Goal: Task Accomplishment & Management: Use online tool/utility

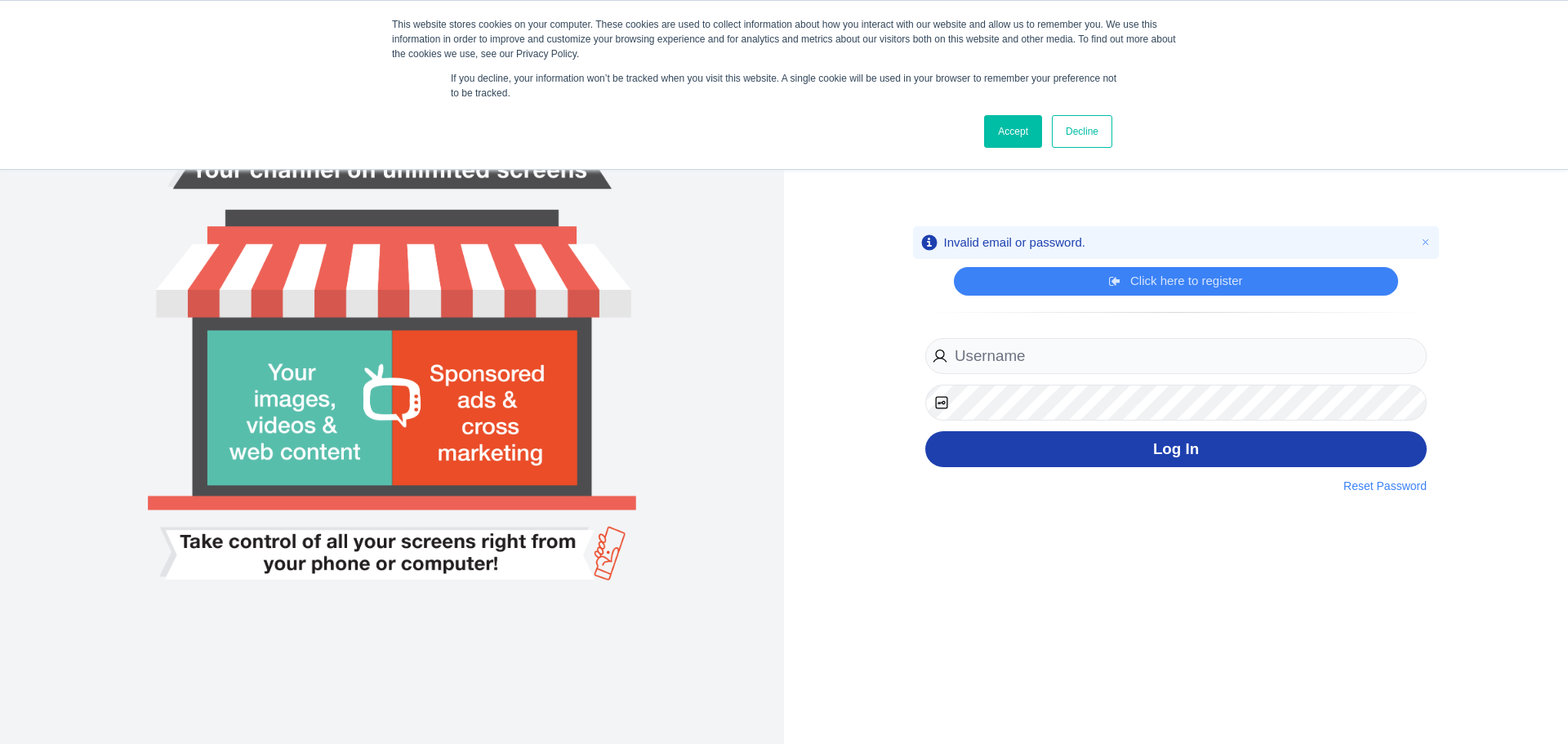
type input "[EMAIL_ADDRESS][DOMAIN_NAME]"
click at [1240, 435] on button "Log In" at bounding box center [1176, 449] width 501 height 36
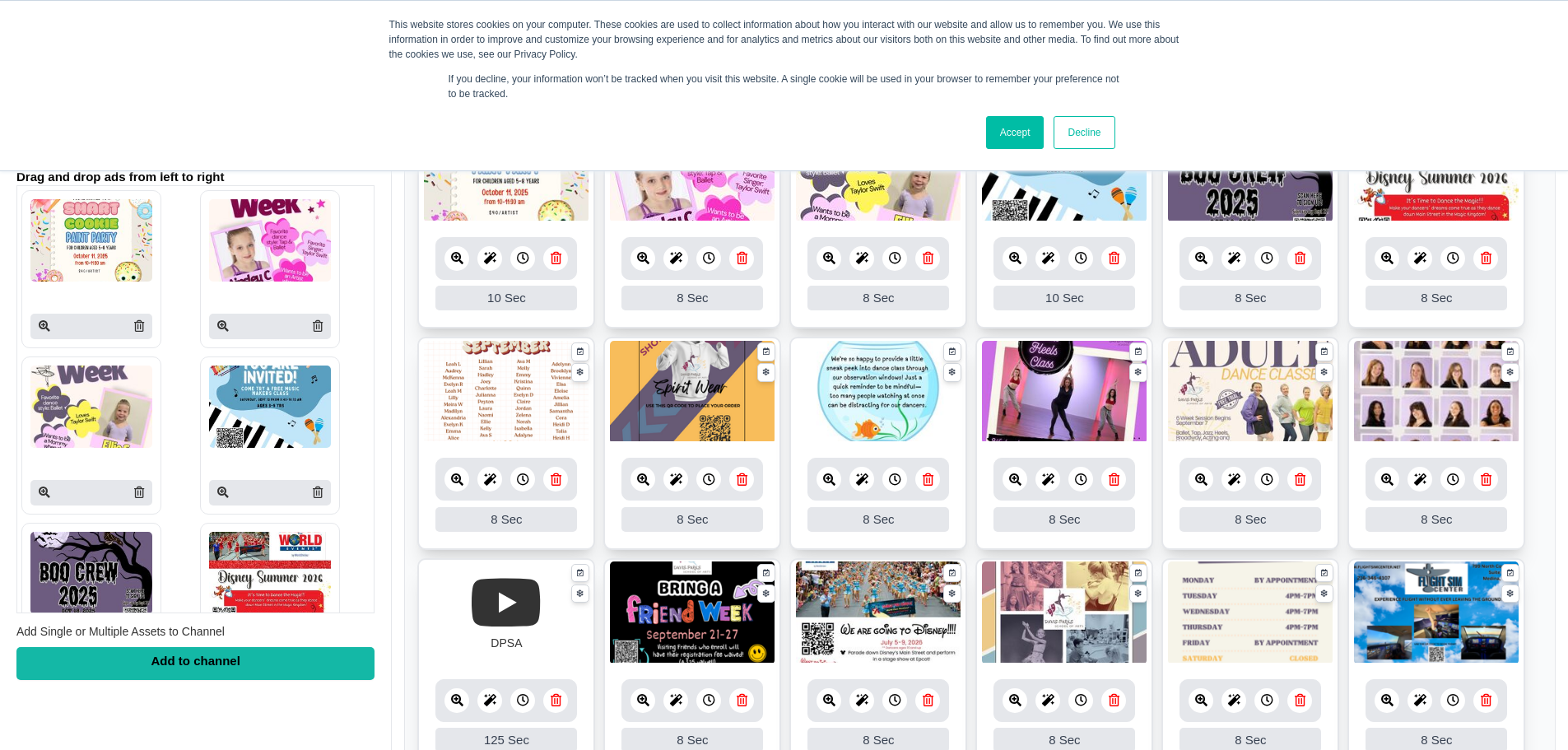
scroll to position [215, 0]
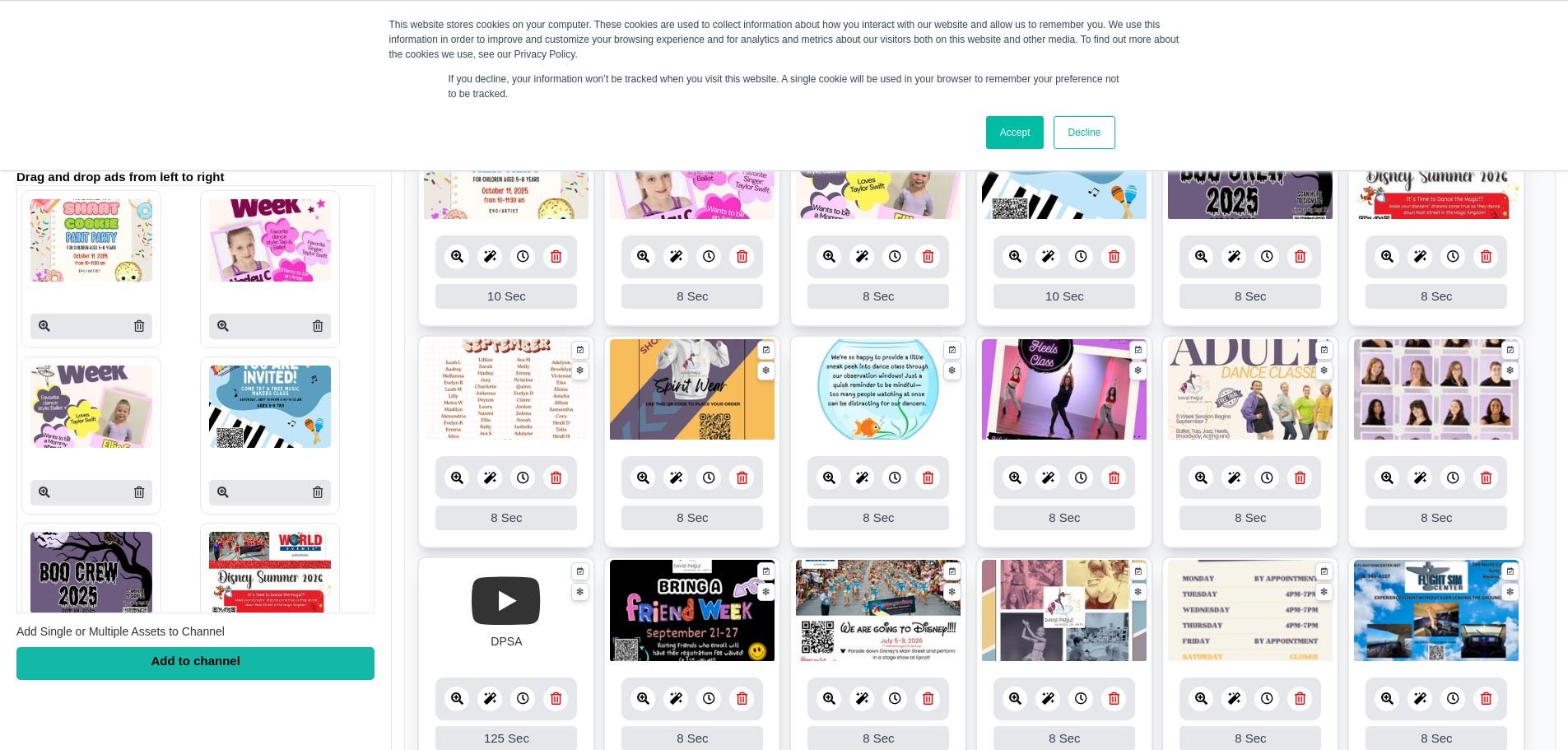
click at [739, 474] on icon at bounding box center [742, 478] width 10 height 12
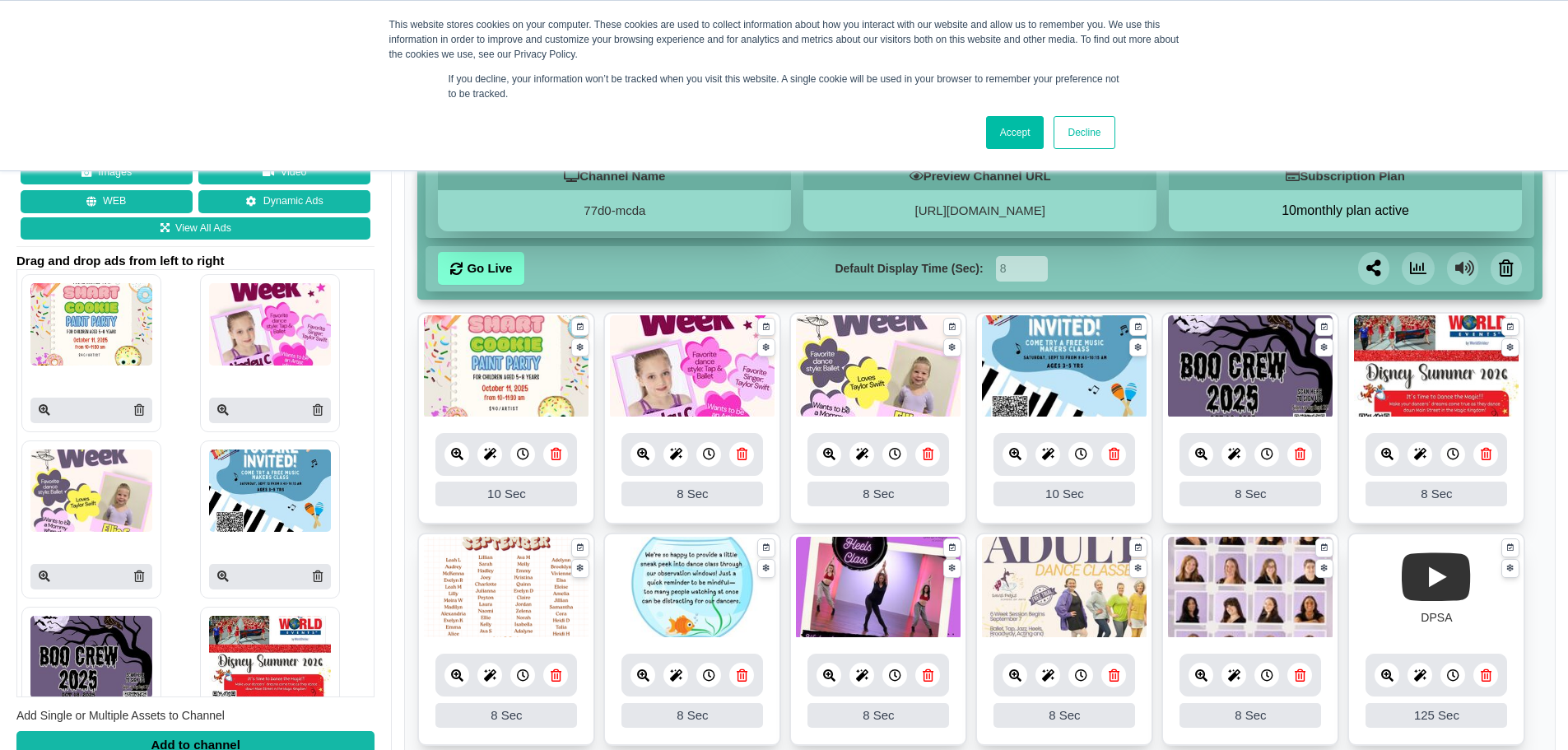
scroll to position [0, 0]
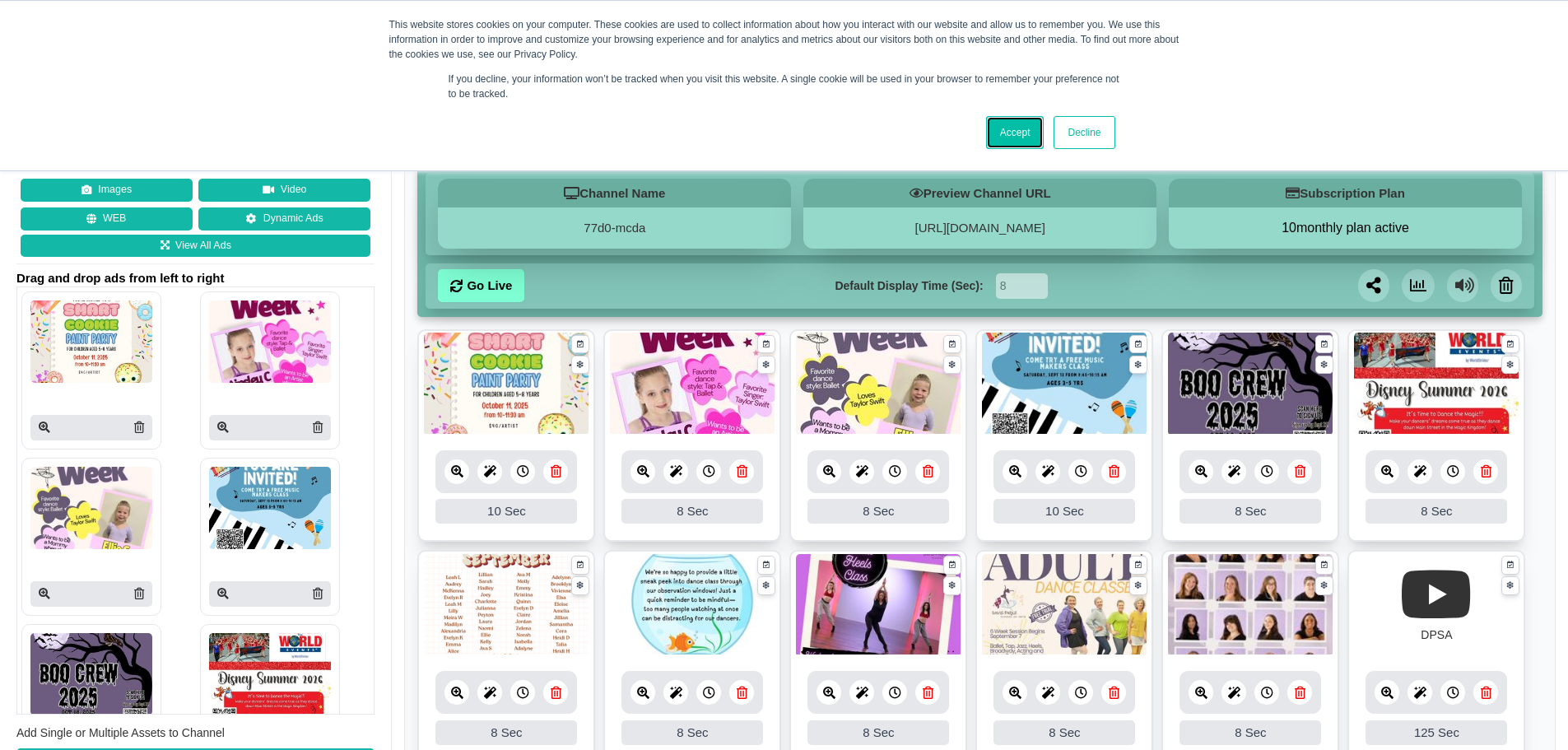
click at [1023, 135] on link "Accept" at bounding box center [1015, 133] width 59 height 33
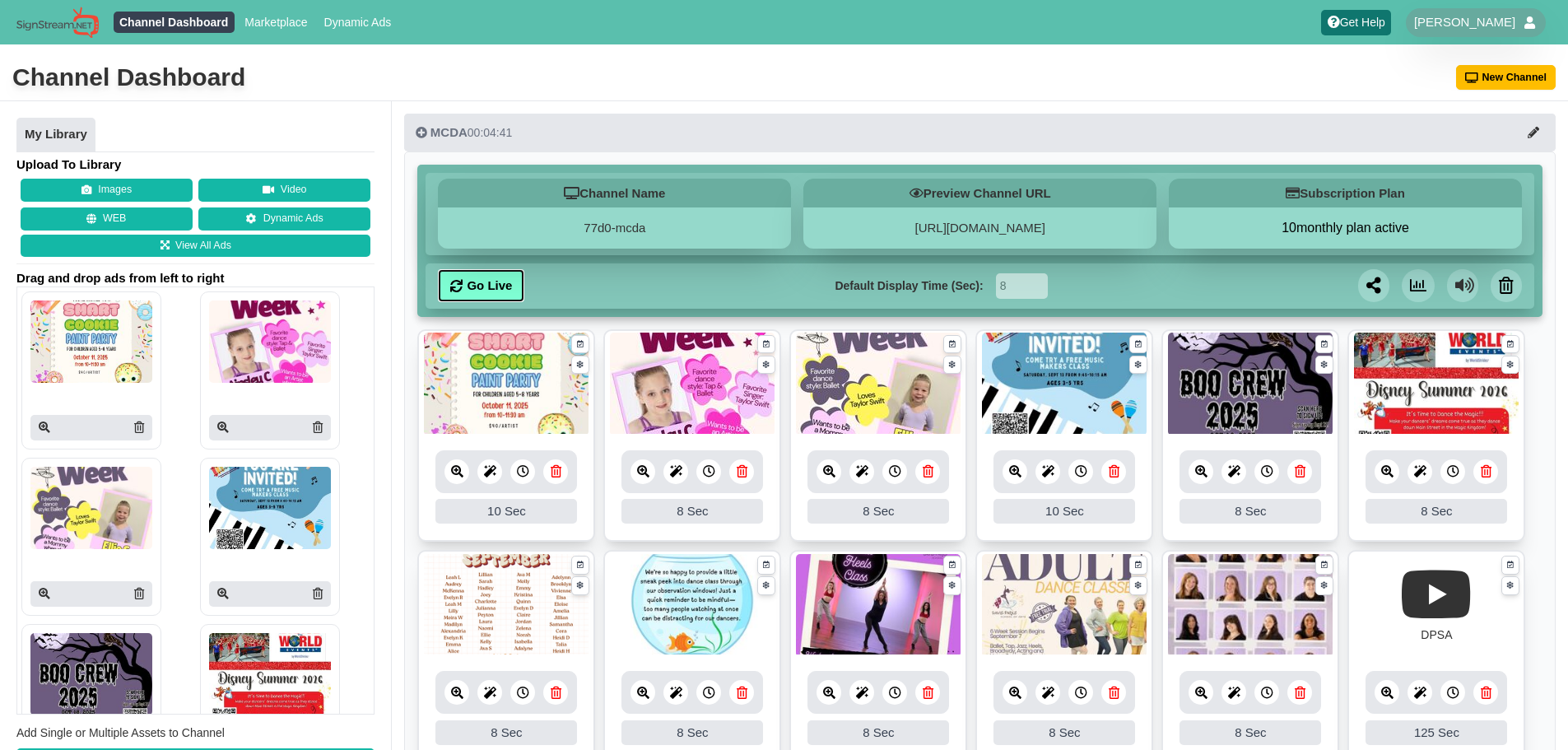
click at [486, 284] on link "Go Live" at bounding box center [481, 286] width 87 height 33
click at [218, 589] on icon at bounding box center [223, 593] width 11 height 11
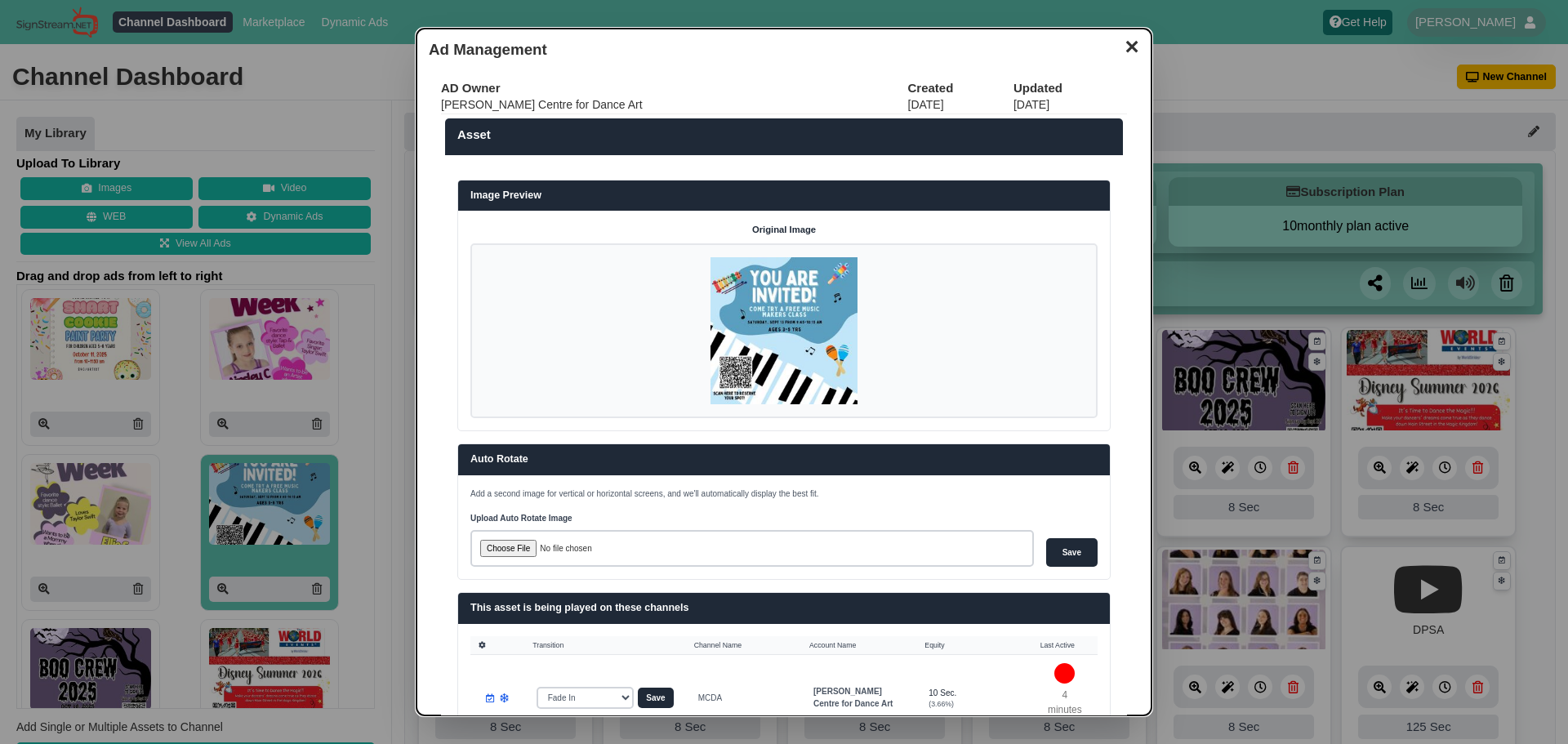
click at [1116, 49] on button "✕" at bounding box center [1131, 45] width 32 height 24
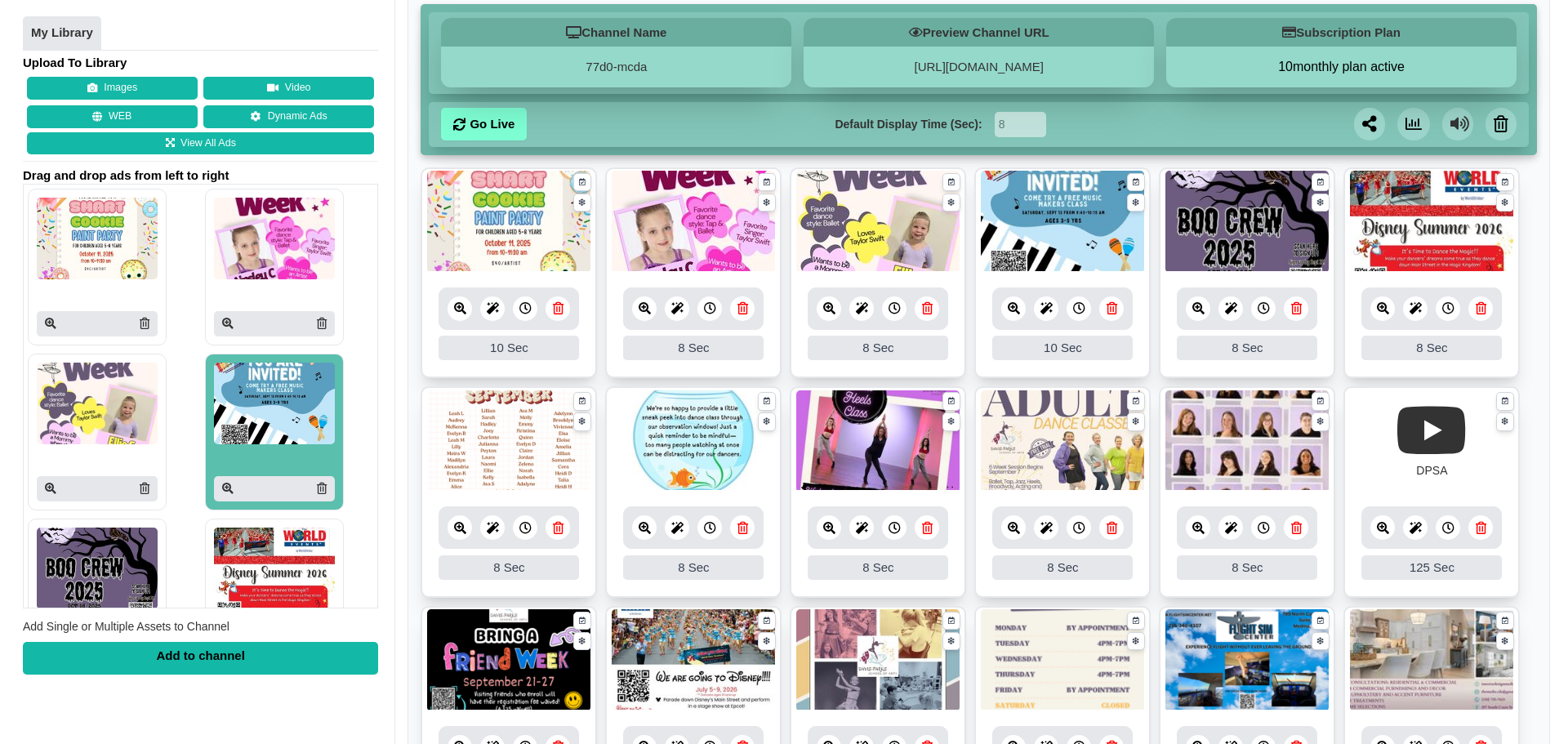
scroll to position [163, 0]
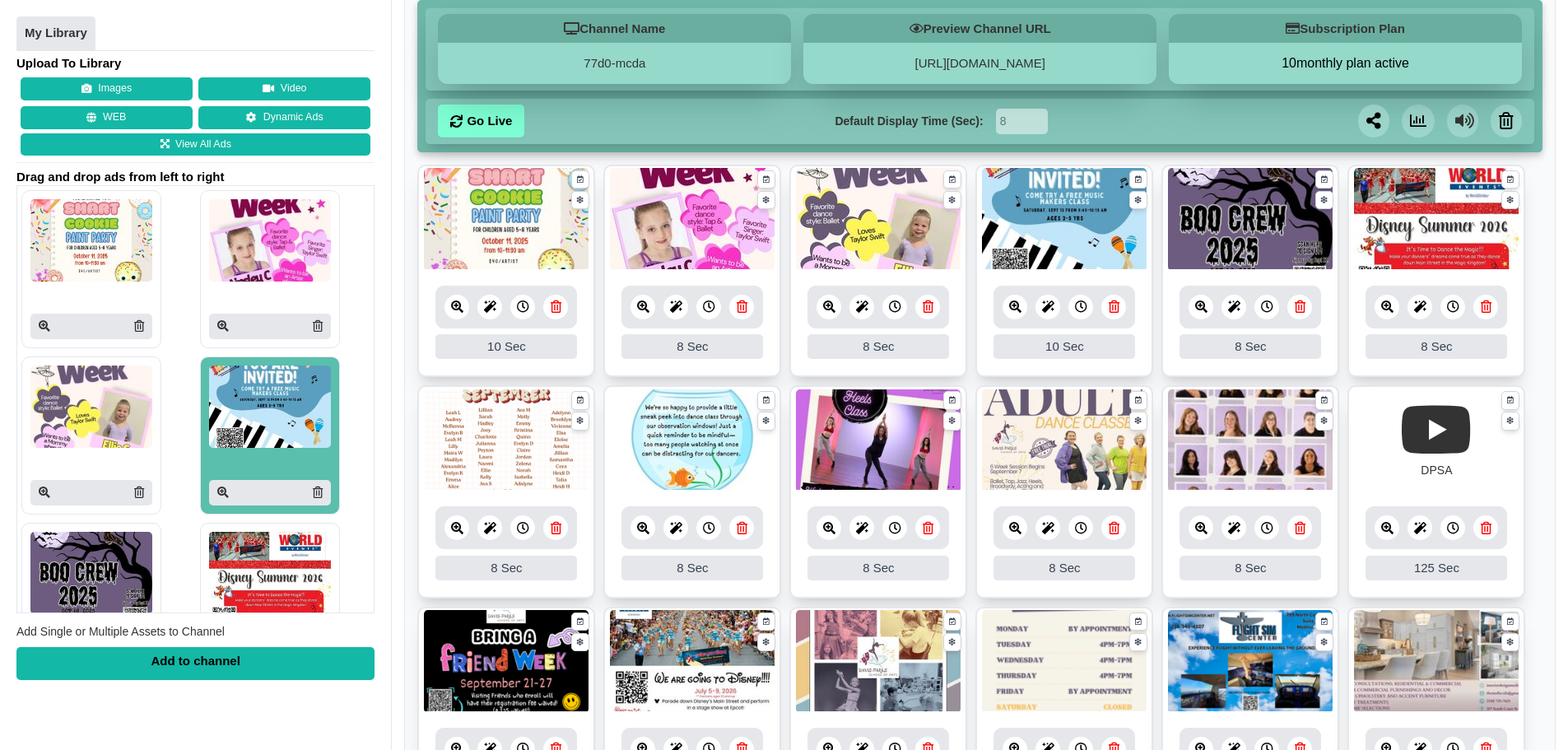
click at [1017, 307] on icon at bounding box center [1016, 307] width 12 height 12
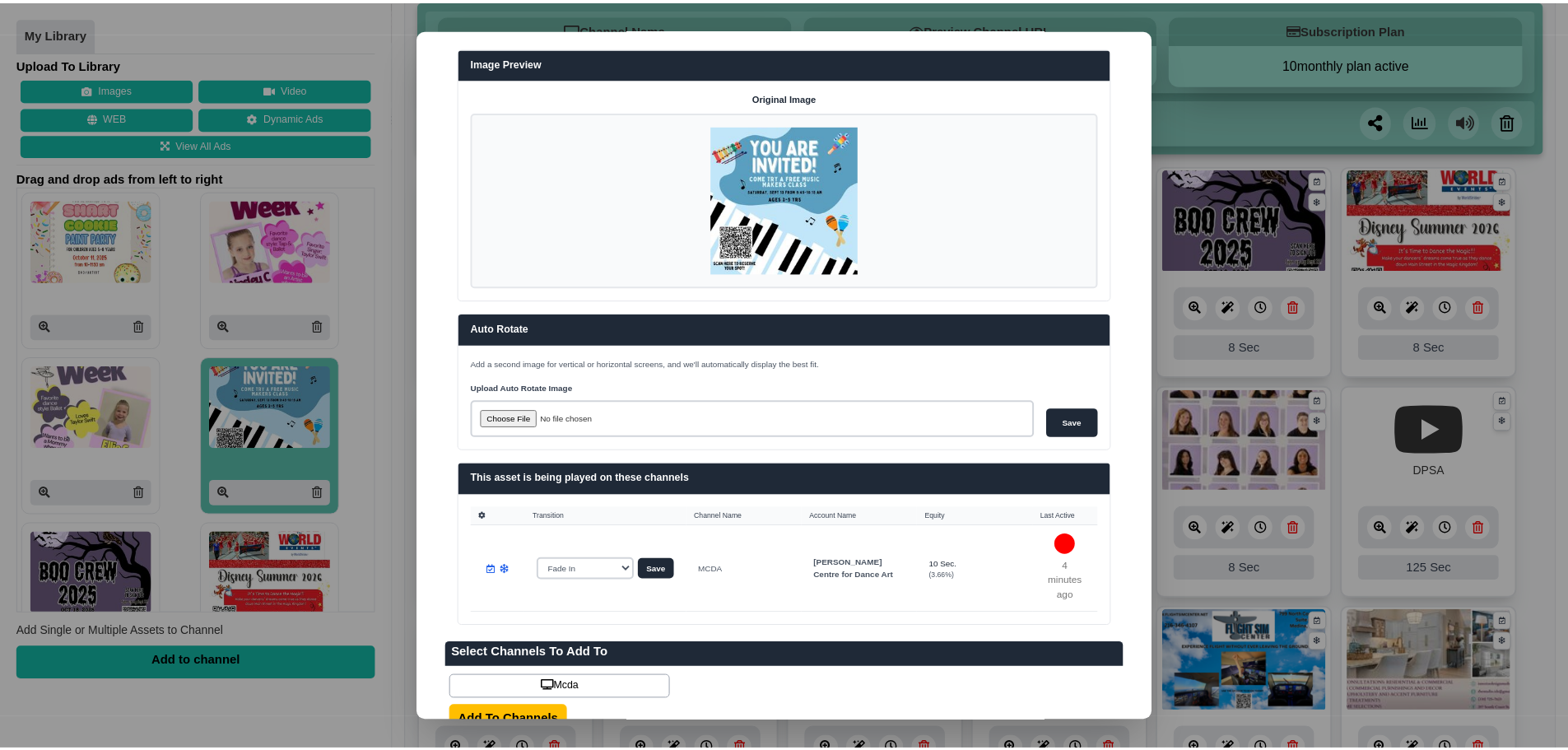
scroll to position [0, 0]
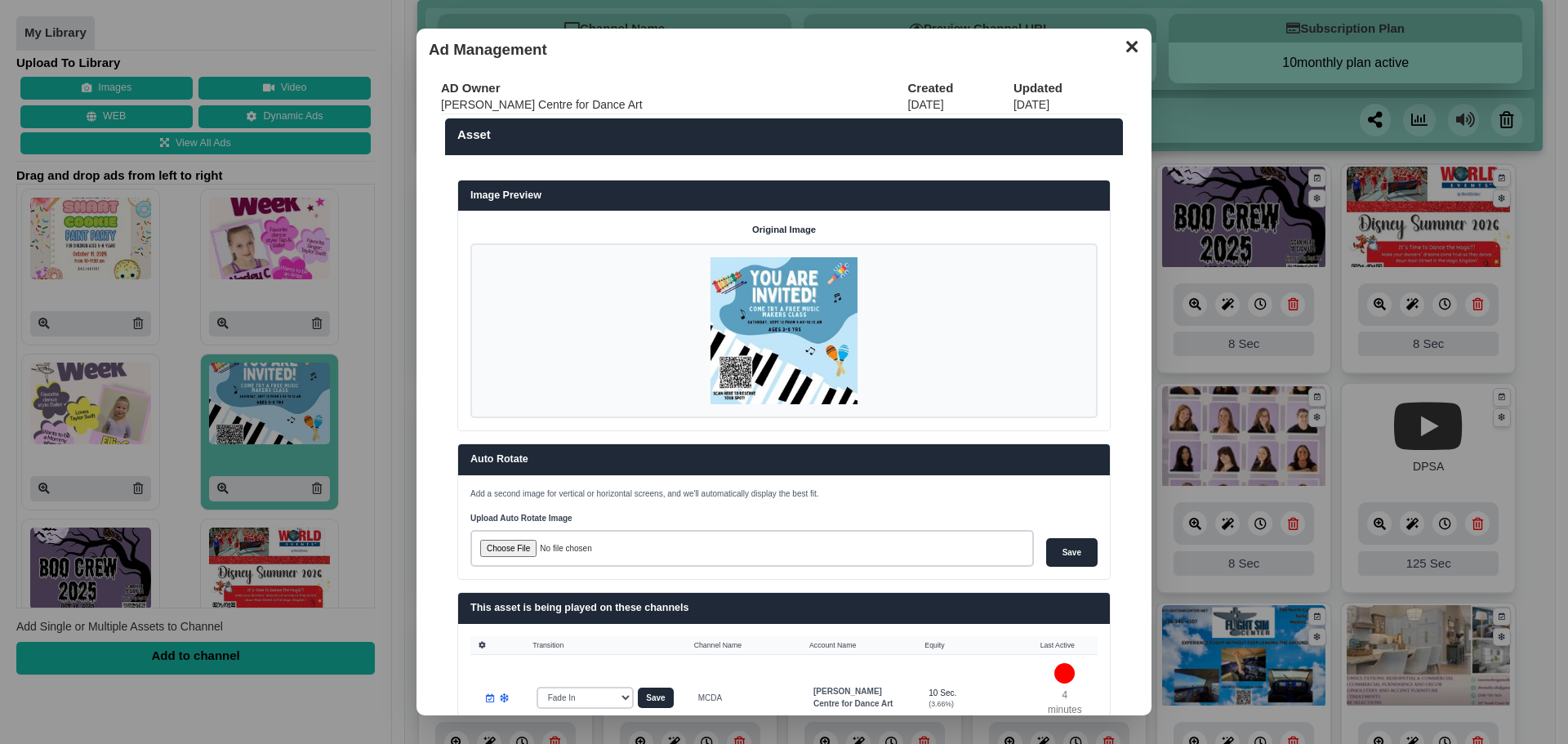
click at [769, 337] on img at bounding box center [784, 331] width 147 height 147
click at [1121, 41] on button "✕" at bounding box center [1131, 45] width 32 height 24
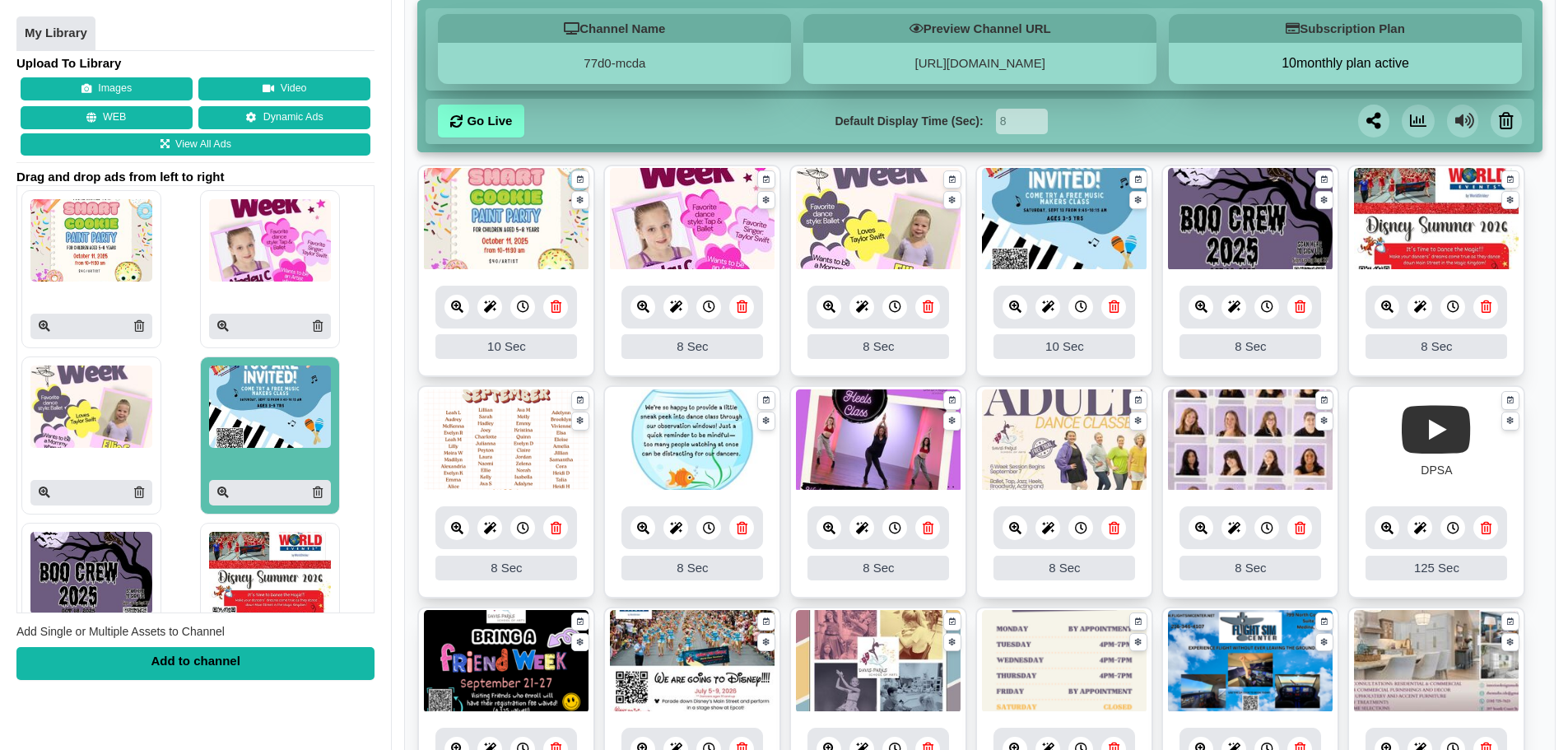
click at [1111, 306] on icon at bounding box center [1114, 307] width 10 height 12
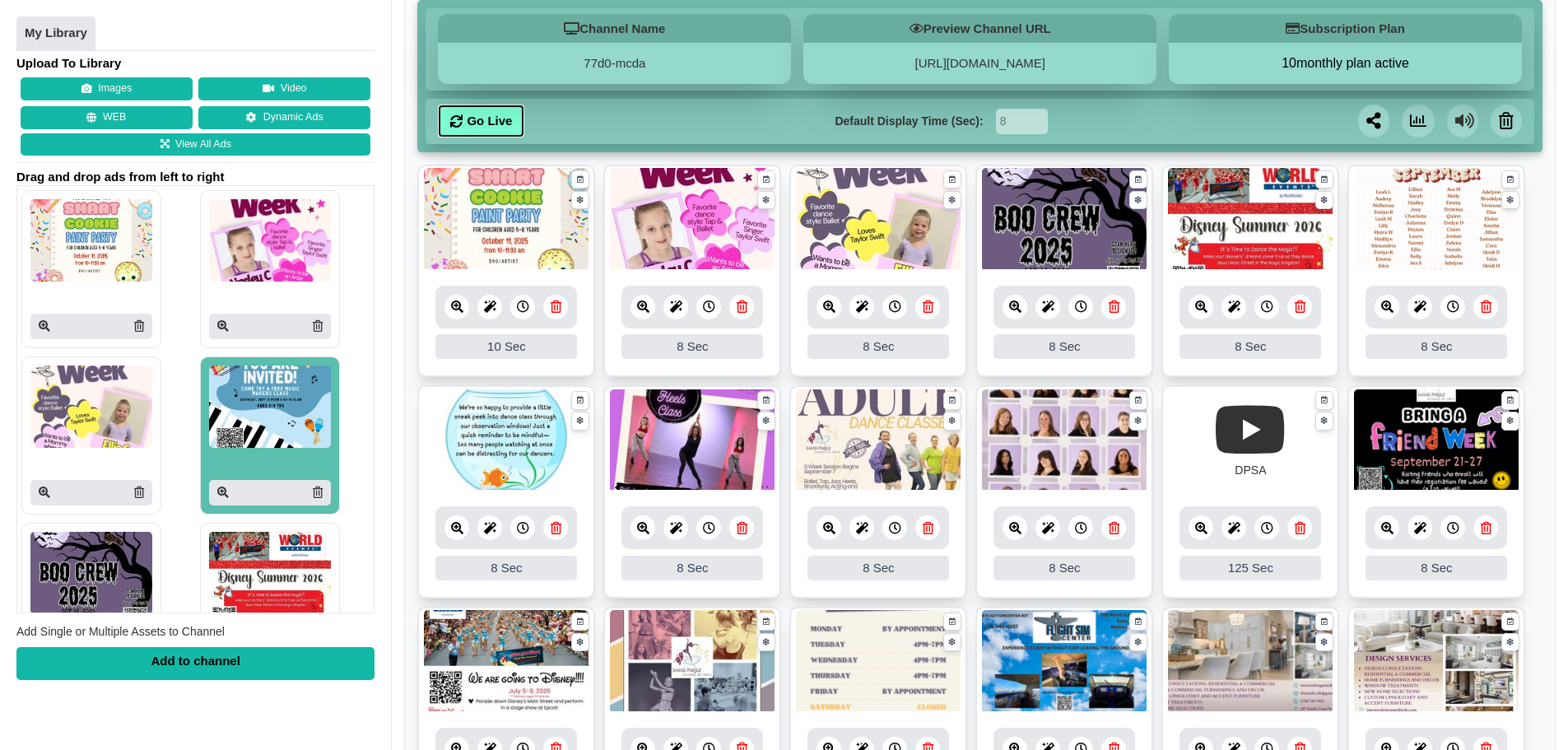
click at [504, 111] on link "Go Live" at bounding box center [481, 122] width 87 height 33
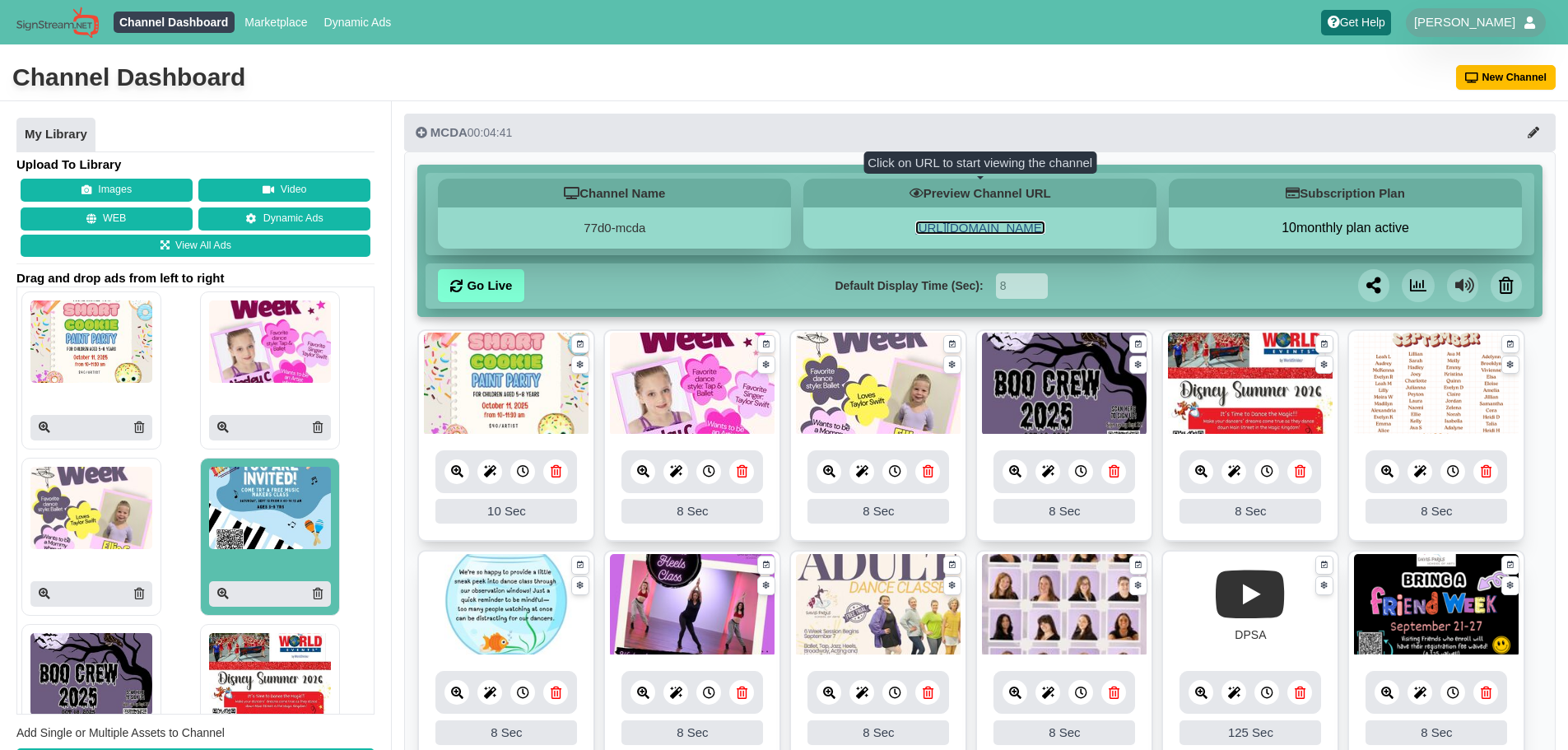
click at [934, 225] on link "[URL][DOMAIN_NAME]" at bounding box center [980, 227] width 130 height 14
